Goal: Transaction & Acquisition: Purchase product/service

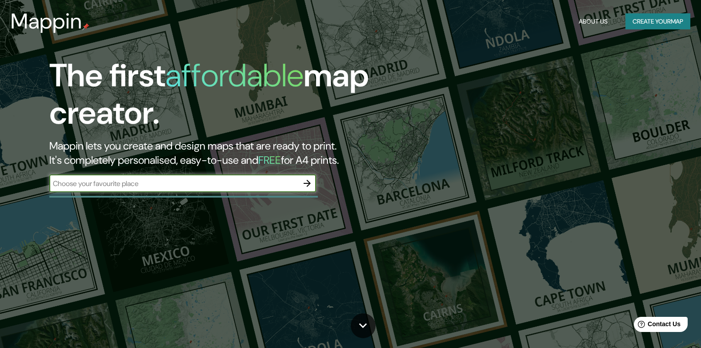
click at [196, 187] on input "text" at bounding box center [173, 183] width 249 height 10
type input "[PERSON_NAME] EL ALTO"
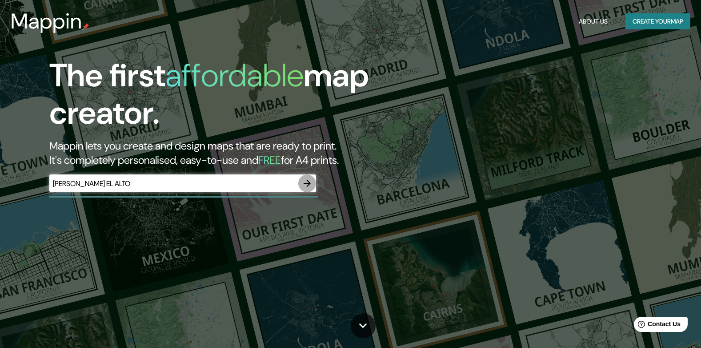
click at [307, 183] on icon "button" at bounding box center [307, 183] width 7 height 7
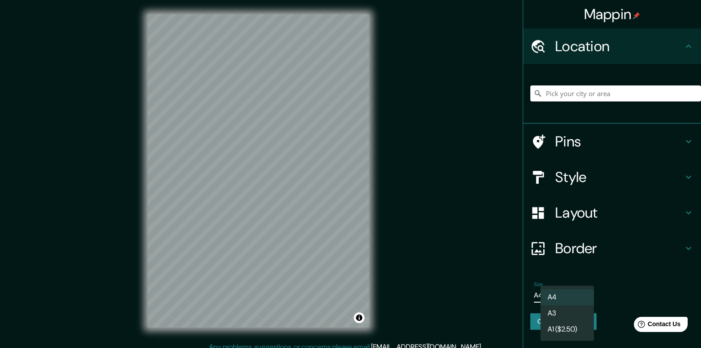
click at [576, 297] on body "Mappin Location Pins Style Layout Border Choose a border. Hint : you can make l…" at bounding box center [350, 174] width 701 height 348
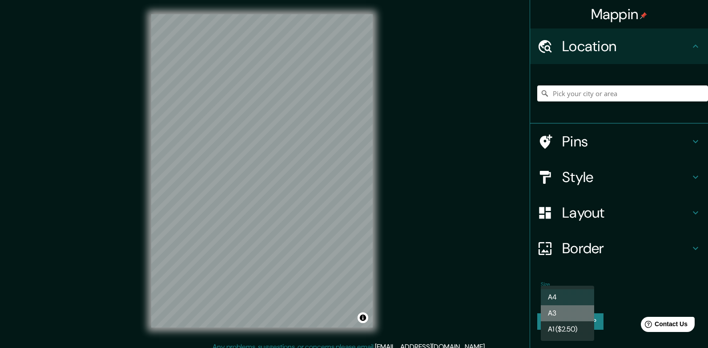
click at [567, 312] on li "A3" at bounding box center [567, 313] width 53 height 16
click at [578, 295] on body "Mappin Location Pins Style Layout Border Choose a border. Hint : you can make l…" at bounding box center [354, 174] width 708 height 348
click at [576, 327] on li "A1 ($2.50)" at bounding box center [567, 329] width 53 height 16
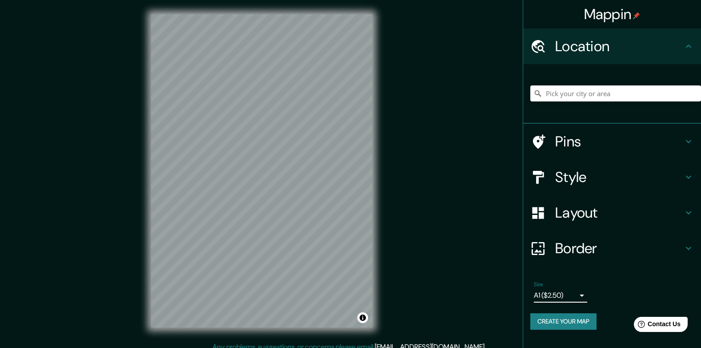
click at [582, 293] on body "Mappin Location Pins Style Layout Border Choose a border. Hint : you can make l…" at bounding box center [350, 174] width 701 height 348
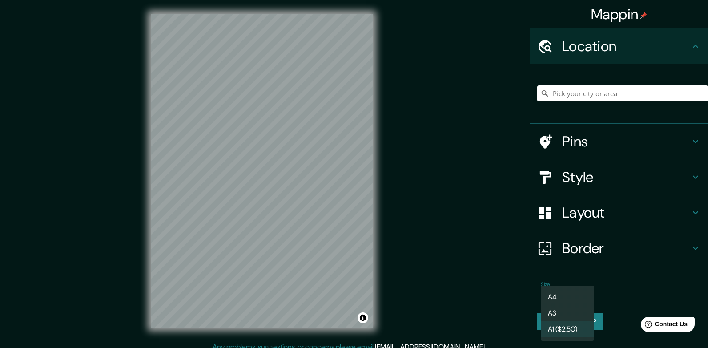
click at [576, 292] on li "A4" at bounding box center [567, 297] width 53 height 16
type input "single"
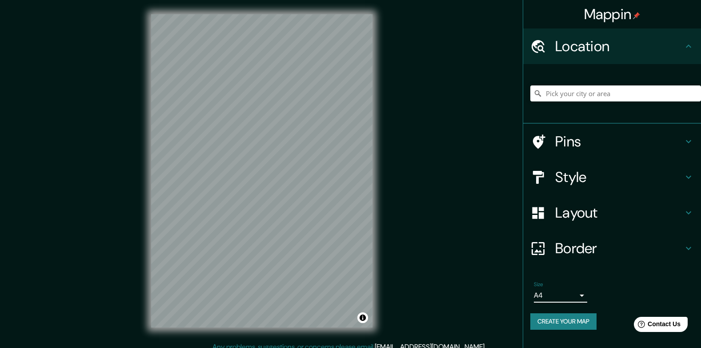
click at [618, 140] on h4 "Pins" at bounding box center [619, 141] width 128 height 18
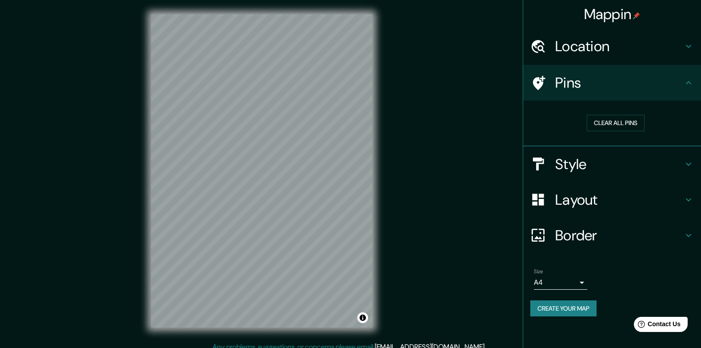
click at [608, 165] on h4 "Style" at bounding box center [619, 164] width 128 height 18
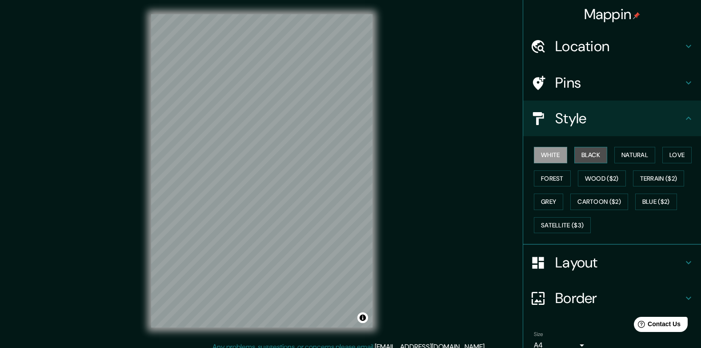
click at [588, 157] on button "Black" at bounding box center [590, 155] width 33 height 16
click at [546, 157] on button "White" at bounding box center [550, 155] width 33 height 16
click at [684, 122] on icon at bounding box center [688, 118] width 11 height 11
click at [683, 296] on icon at bounding box center [688, 297] width 11 height 11
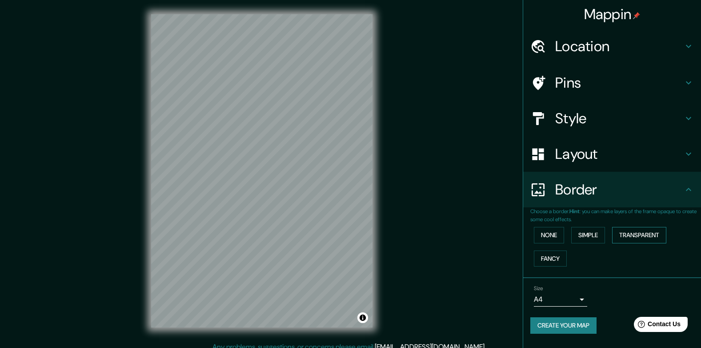
click at [640, 236] on button "Transparent" at bounding box center [639, 235] width 54 height 16
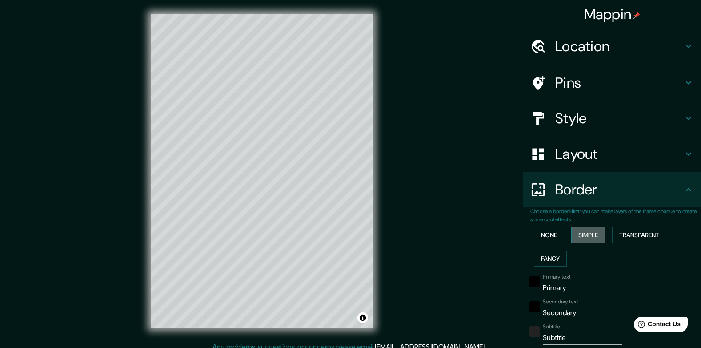
click at [595, 235] on button "Simple" at bounding box center [588, 235] width 34 height 16
click at [546, 233] on button "None" at bounding box center [549, 235] width 30 height 16
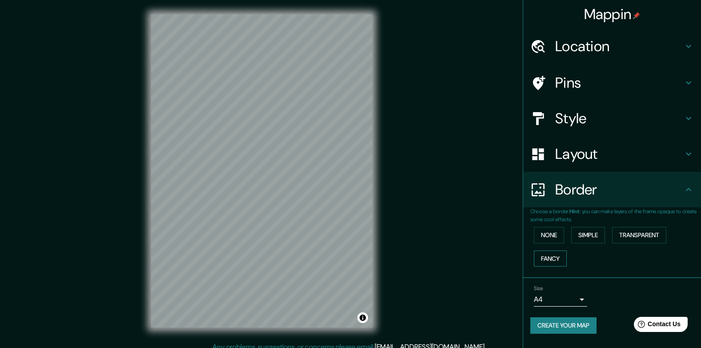
click at [546, 254] on button "Fancy" at bounding box center [550, 258] width 33 height 16
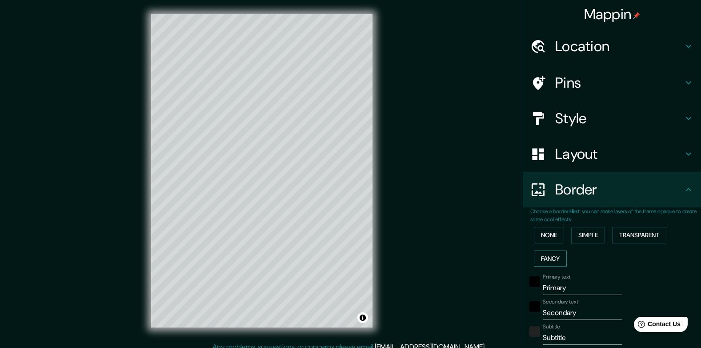
click at [547, 254] on button "Fancy" at bounding box center [550, 258] width 33 height 16
type input "199"
type input "40"
type input "20"
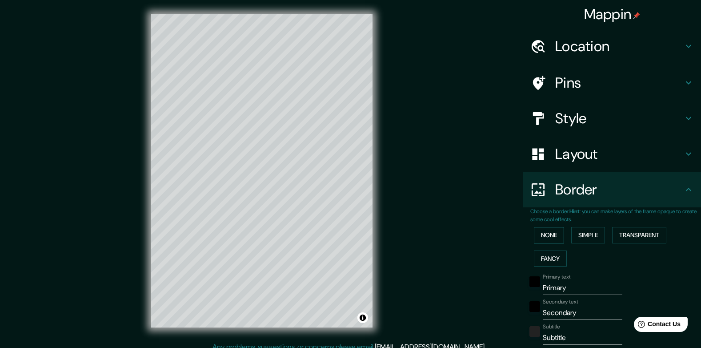
click at [547, 233] on button "None" at bounding box center [549, 235] width 30 height 16
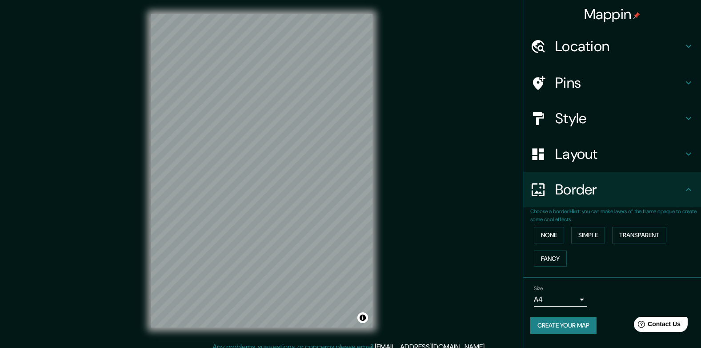
click at [602, 111] on h4 "Style" at bounding box center [619, 118] width 128 height 18
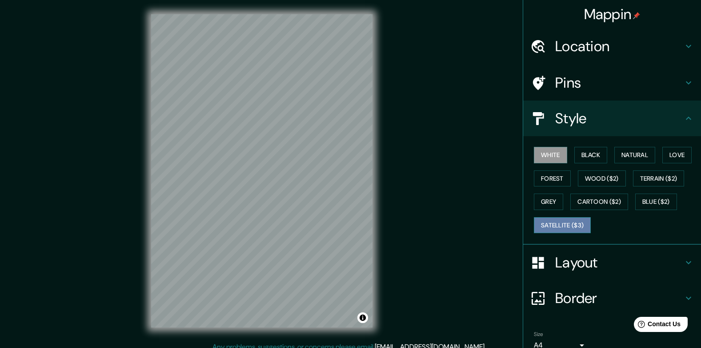
click at [557, 230] on button "Satellite ($3)" at bounding box center [562, 225] width 57 height 16
click at [549, 154] on button "White" at bounding box center [550, 155] width 33 height 16
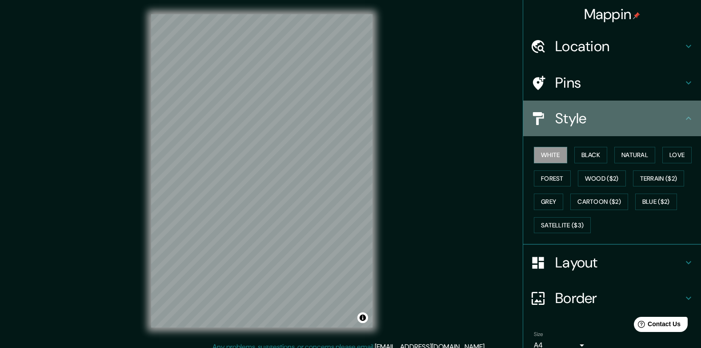
click at [685, 117] on icon at bounding box center [688, 118] width 11 height 11
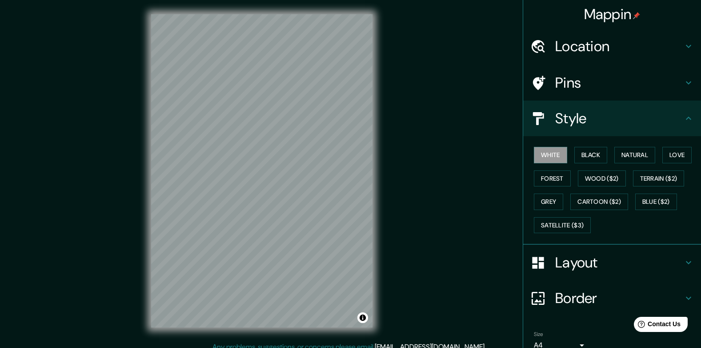
click at [683, 44] on icon at bounding box center [688, 46] width 11 height 11
